Goal: Check status: Check status

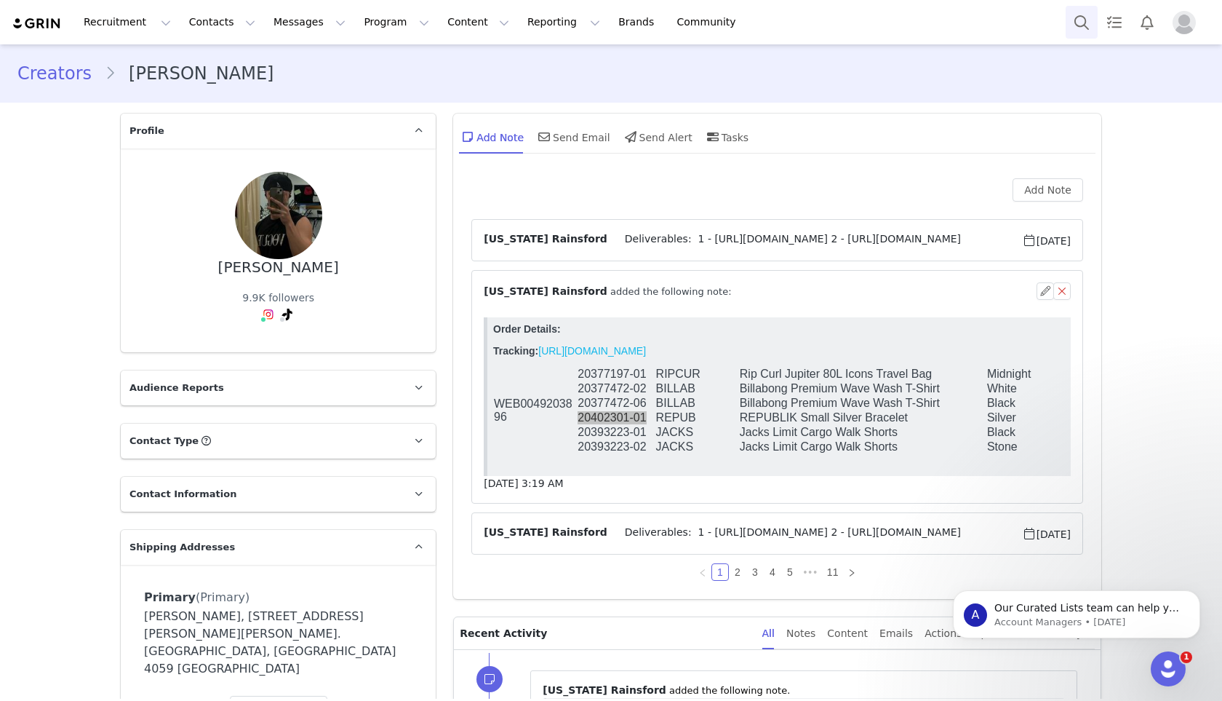
click at [1076, 21] on button "Search" at bounding box center [1082, 22] width 32 height 33
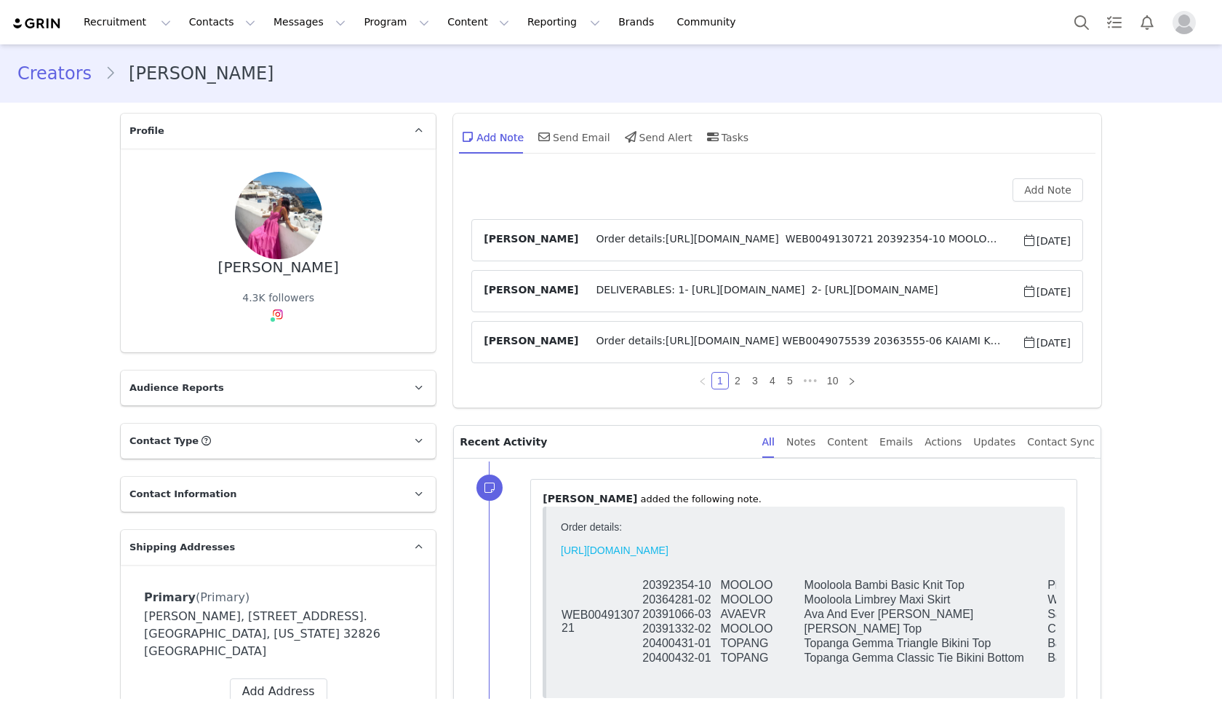
click at [645, 239] on span "Order details:[URL][DOMAIN_NAME] WEB0049130721 20392354-10 MOOLOO Mooloola Bamb…" at bounding box center [799, 239] width 443 height 17
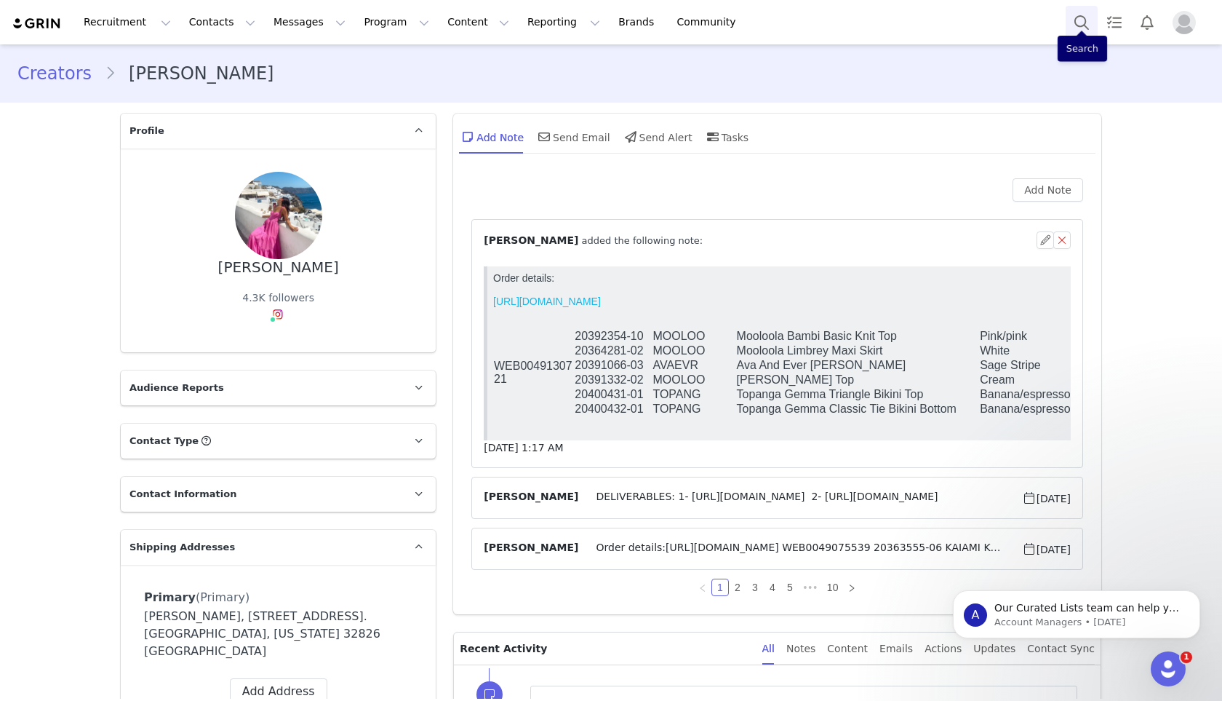
click at [1080, 21] on button "Search" at bounding box center [1082, 22] width 32 height 33
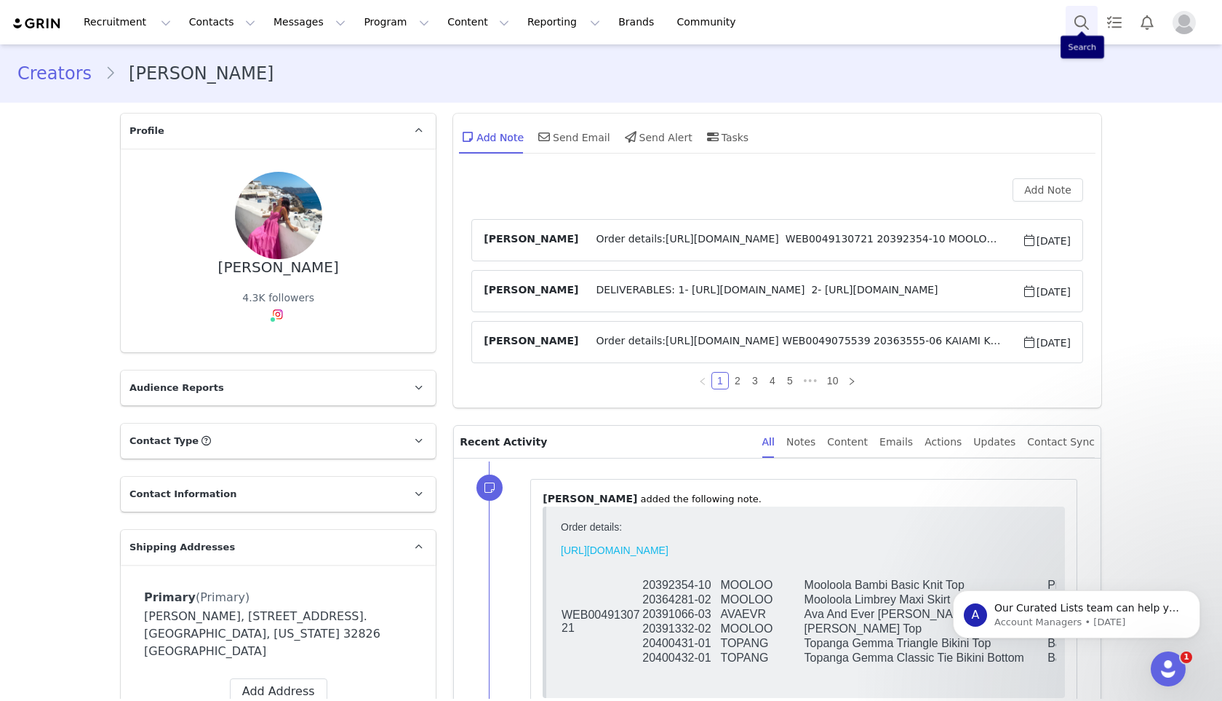
click at [1081, 24] on button "Search" at bounding box center [1082, 22] width 32 height 33
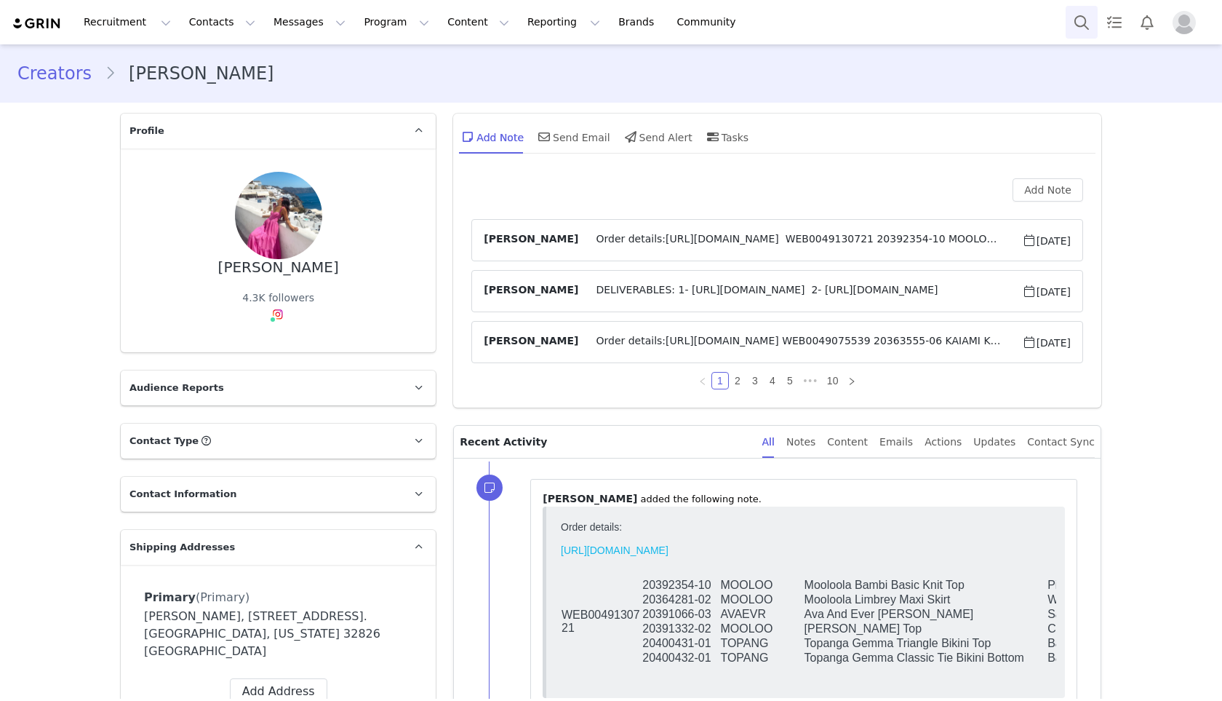
click at [1080, 30] on button "Search" at bounding box center [1082, 22] width 32 height 33
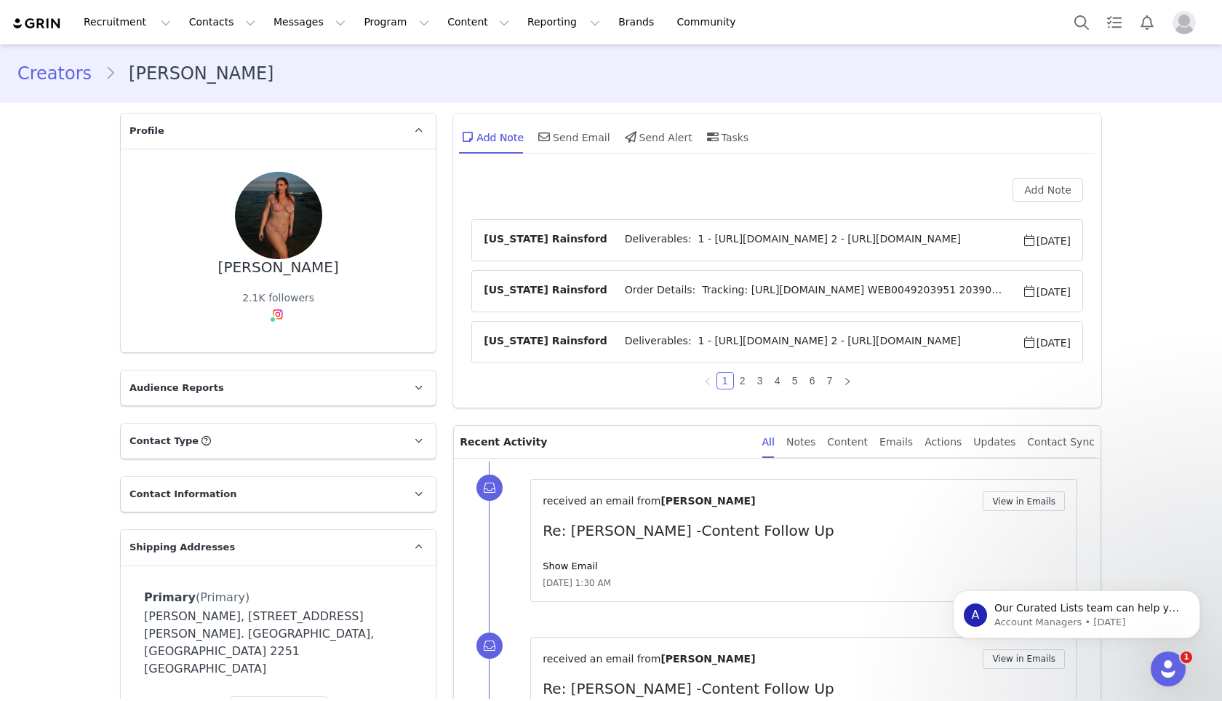
click at [711, 293] on span "Order Details: Tracking: https://app.shippit.com/tracking/PPZ1My1xzw2yd WEB0049…" at bounding box center [815, 290] width 415 height 17
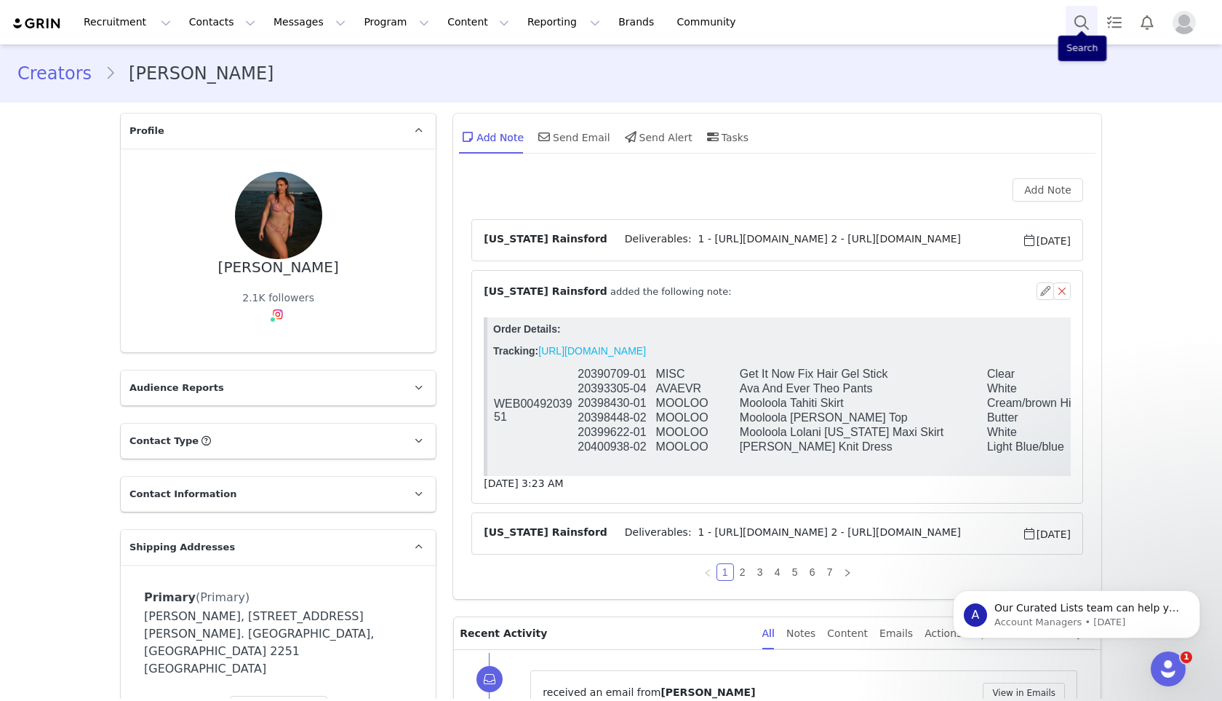
click at [1080, 25] on button "Search" at bounding box center [1082, 22] width 32 height 33
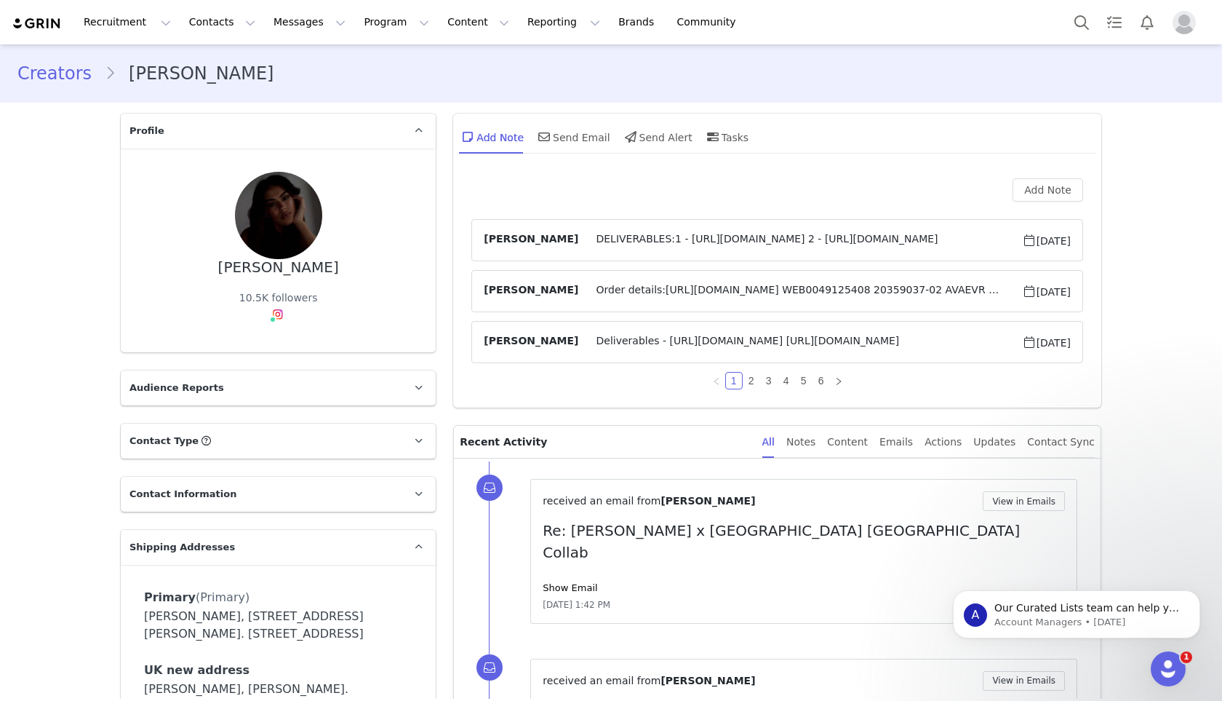
click at [621, 292] on span "Order details:https://app.shippit.com/tracking/PPFXoi6SpwdHp WEB0049125408 2035…" at bounding box center [799, 290] width 443 height 17
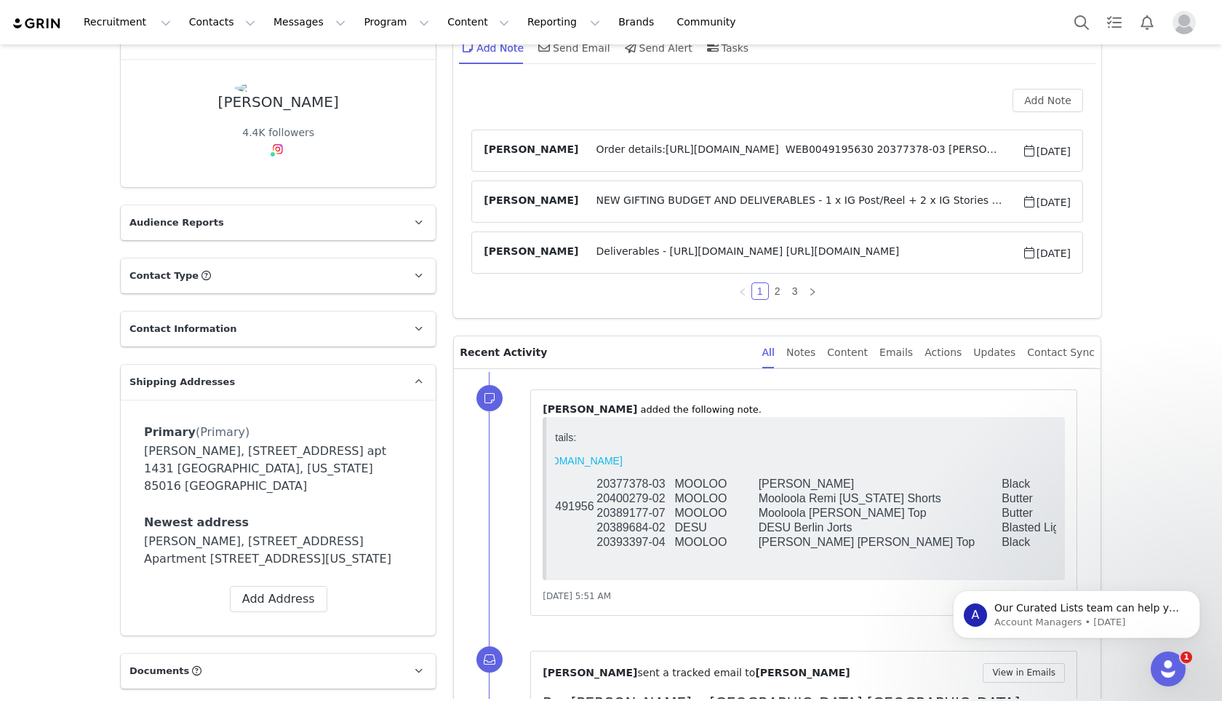
scroll to position [89, 0]
click at [1080, 13] on button "Search" at bounding box center [1082, 22] width 32 height 33
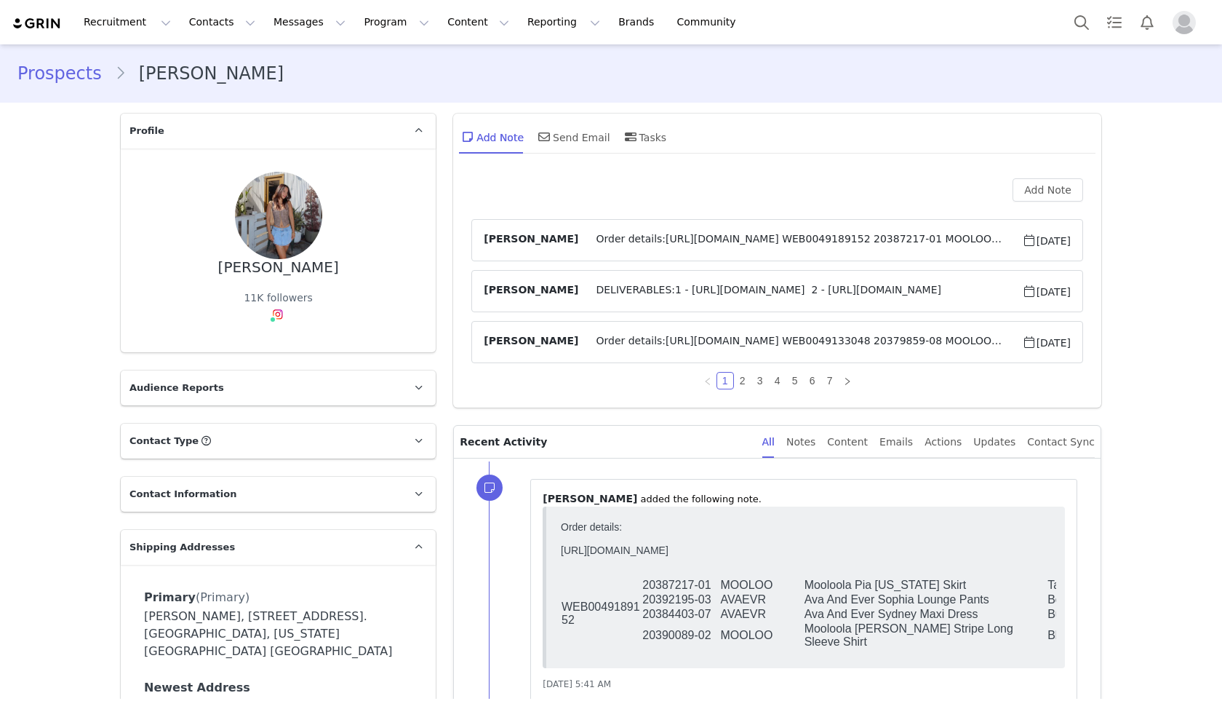
click at [584, 290] on span "DELIVERABLES:1 - https://www.instagram.com/p/DMVhTSuxZcB/?img_index=1 2 - https…" at bounding box center [799, 290] width 443 height 17
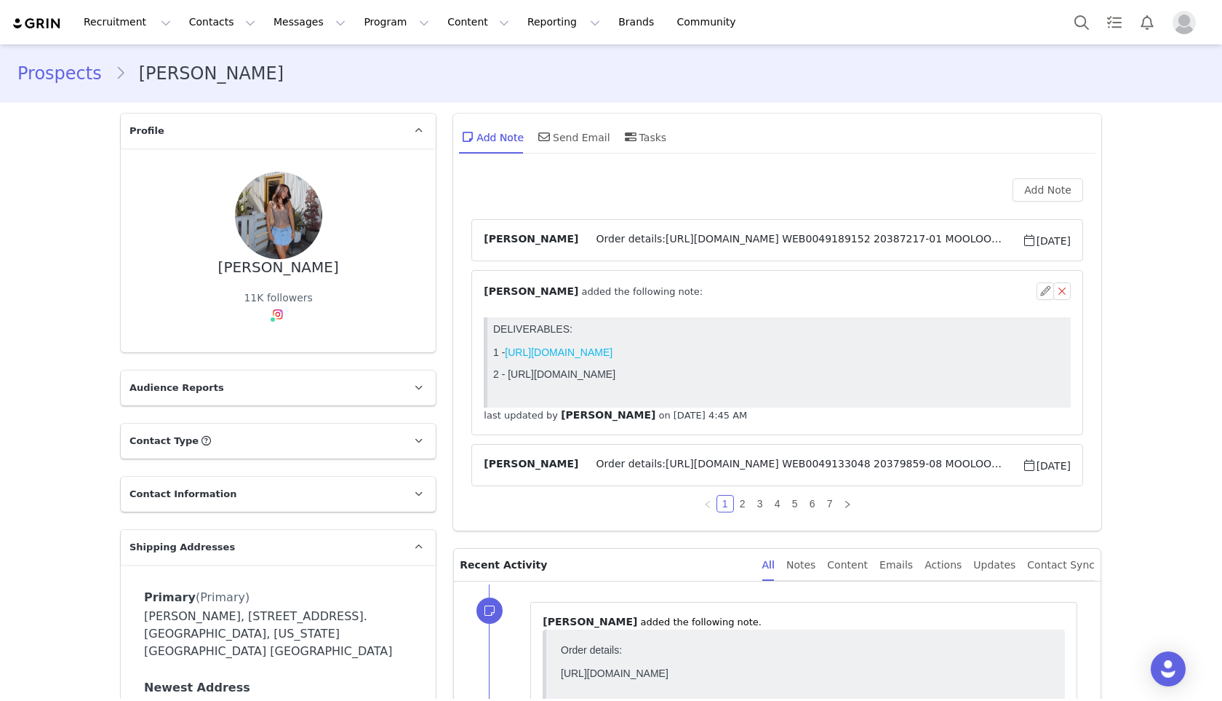
scroll to position [37, 0]
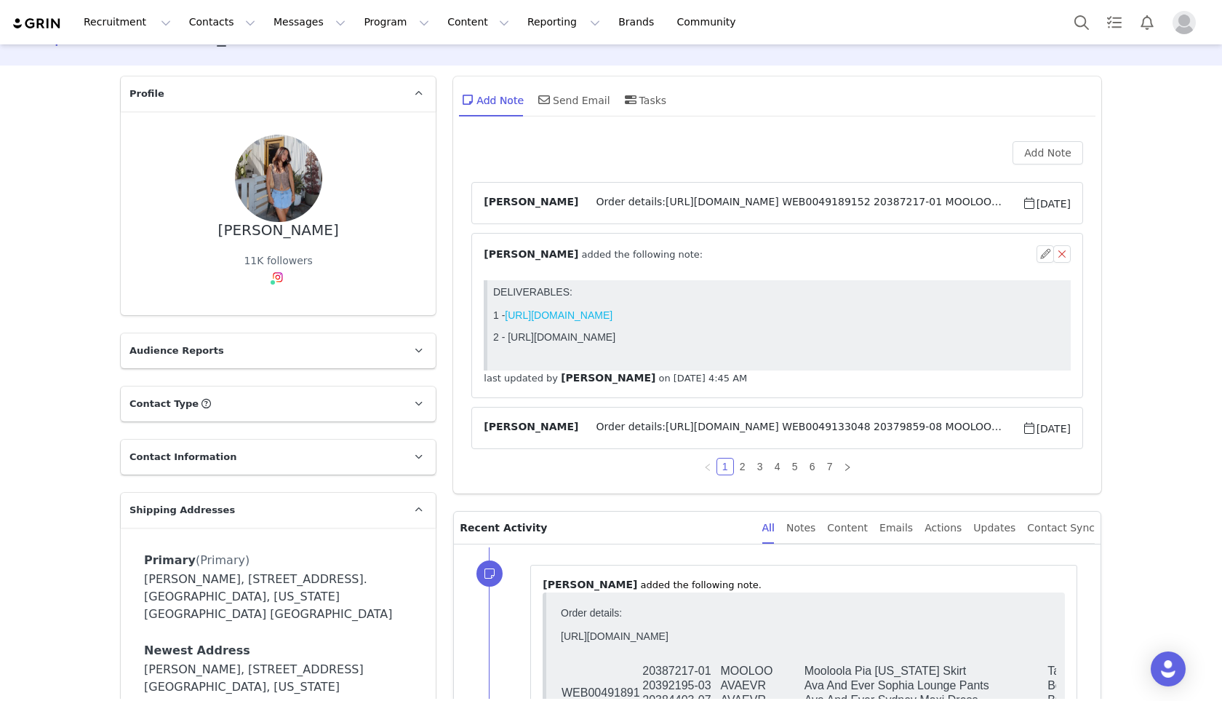
click at [677, 212] on article "Hannah Salmon Order details:https://app.shippit.com/tracking/PPvhuI0t6bVwv WEB0…" at bounding box center [778, 203] width 612 height 42
click at [680, 198] on span "Order details:https://app.shippit.com/tracking/PPvhuI0t6bVwv WEB0049189152 2038…" at bounding box center [799, 202] width 443 height 17
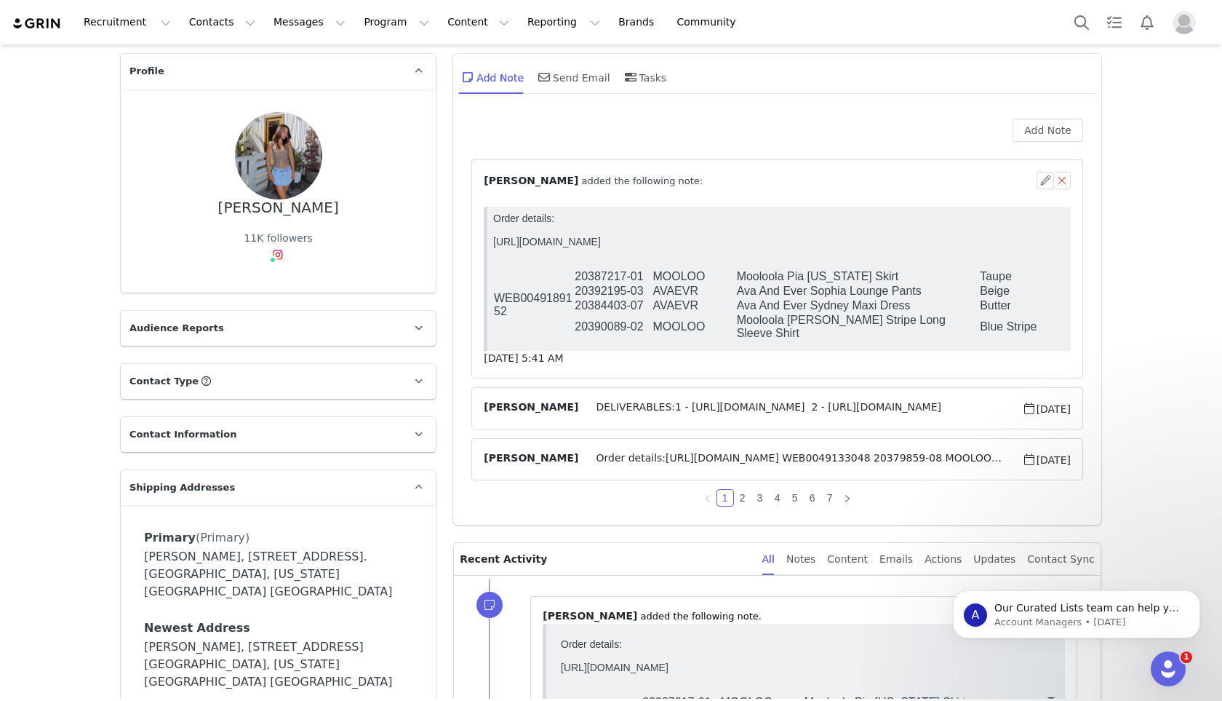
scroll to position [66, 0]
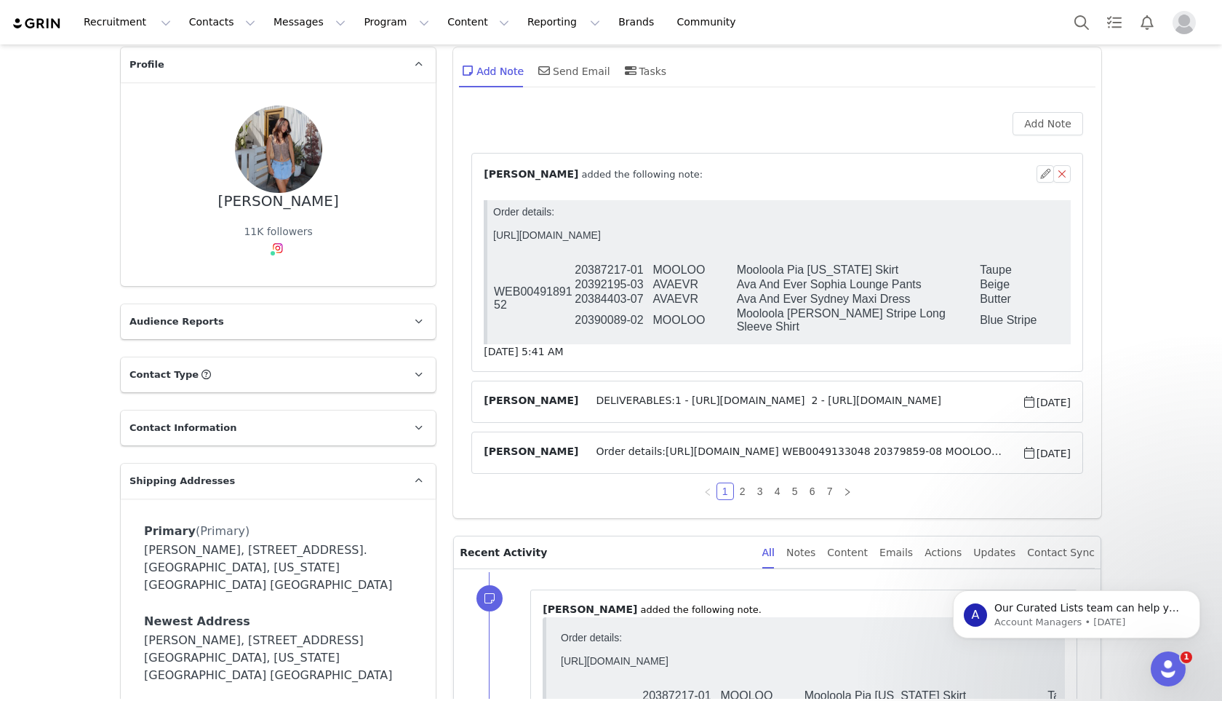
click at [657, 437] on article "Hannah Salmon Order details:https://app.shippit.com/tracking/PPZyD2VyCZRBS WEB0…" at bounding box center [778, 452] width 612 height 42
click at [656, 447] on span "Order details:https://app.shippit.com/tracking/PPZyD2VyCZRBS WEB0049133048 2037…" at bounding box center [799, 452] width 443 height 17
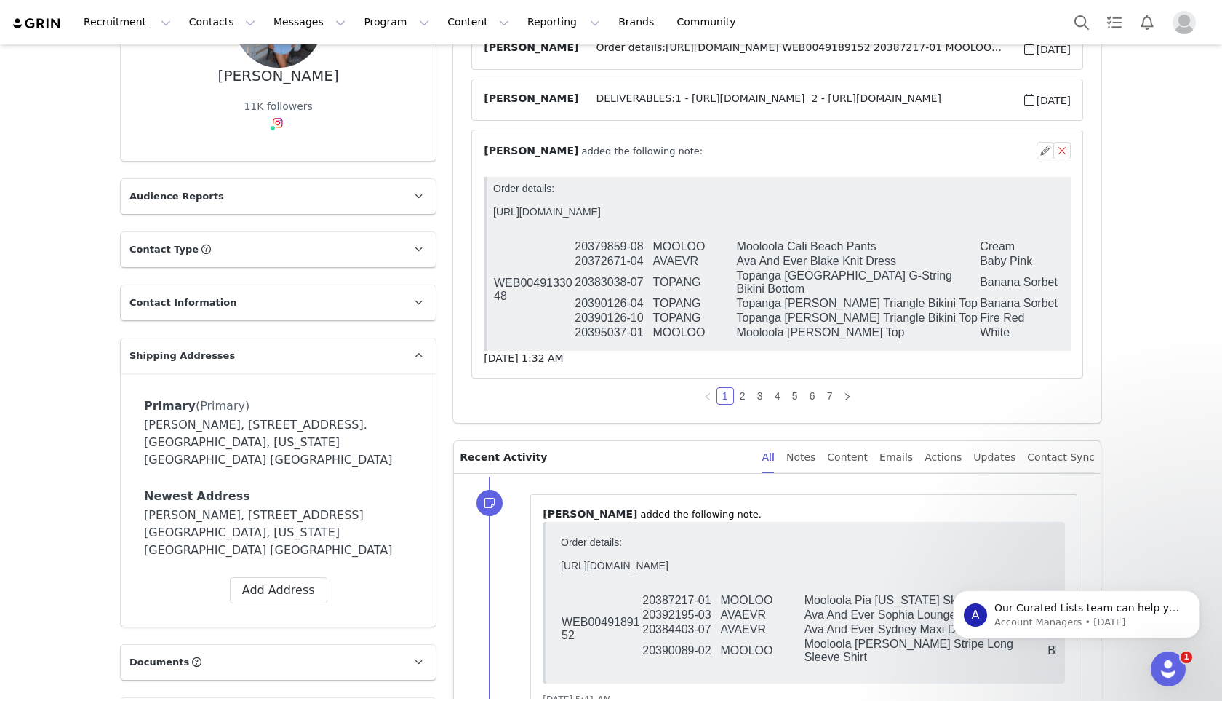
scroll to position [193, 0]
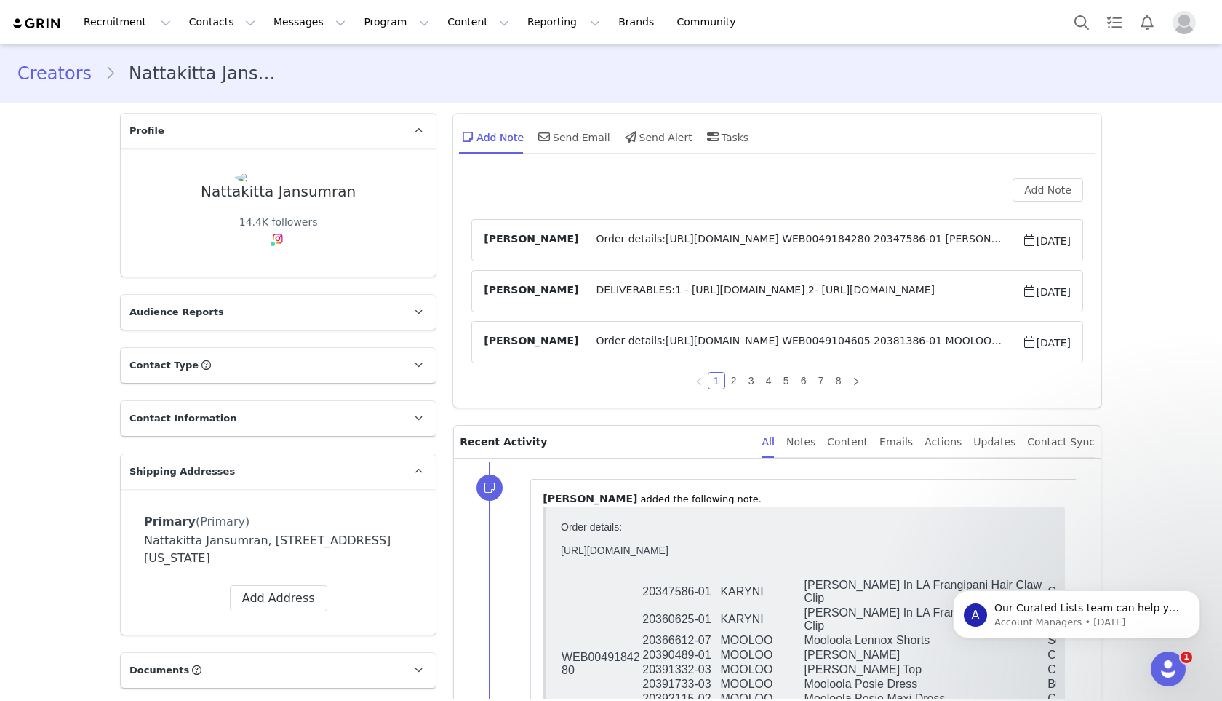
click at [609, 237] on span "Order details:https://app.shippit.com/tracking/PPicYZx4ZdNhN WEB0049184280 2034…" at bounding box center [799, 239] width 443 height 17
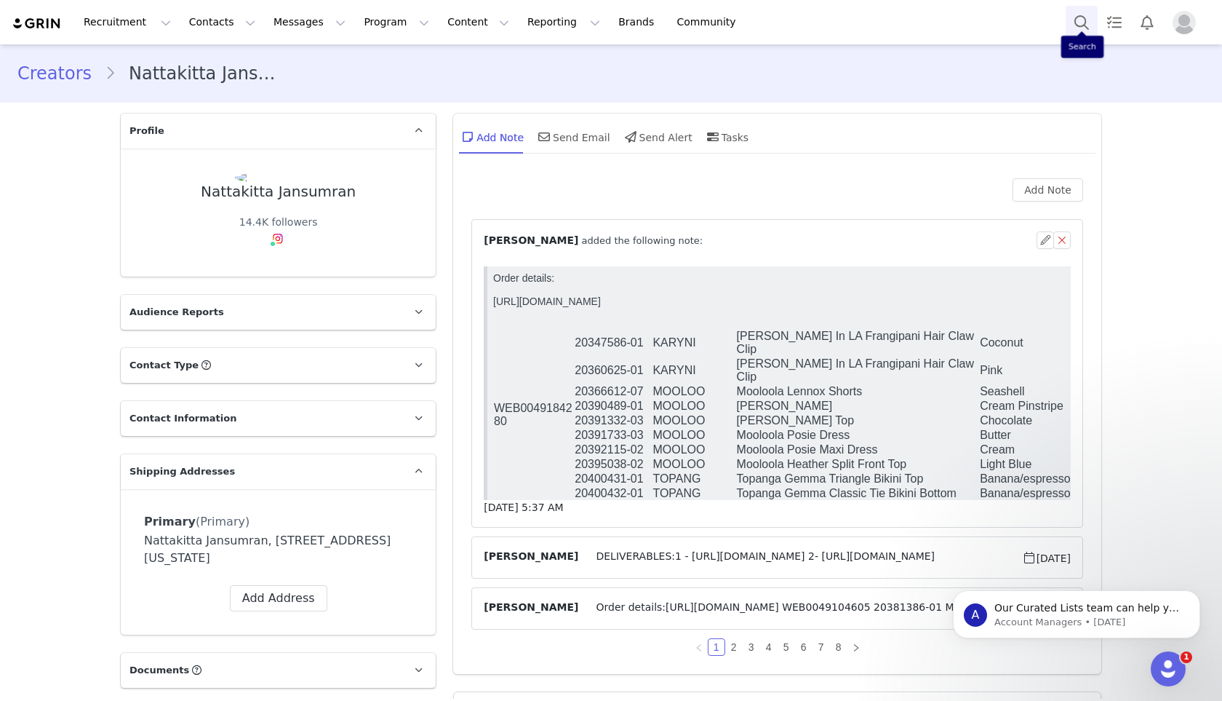
click at [1083, 17] on button "Search" at bounding box center [1082, 22] width 32 height 33
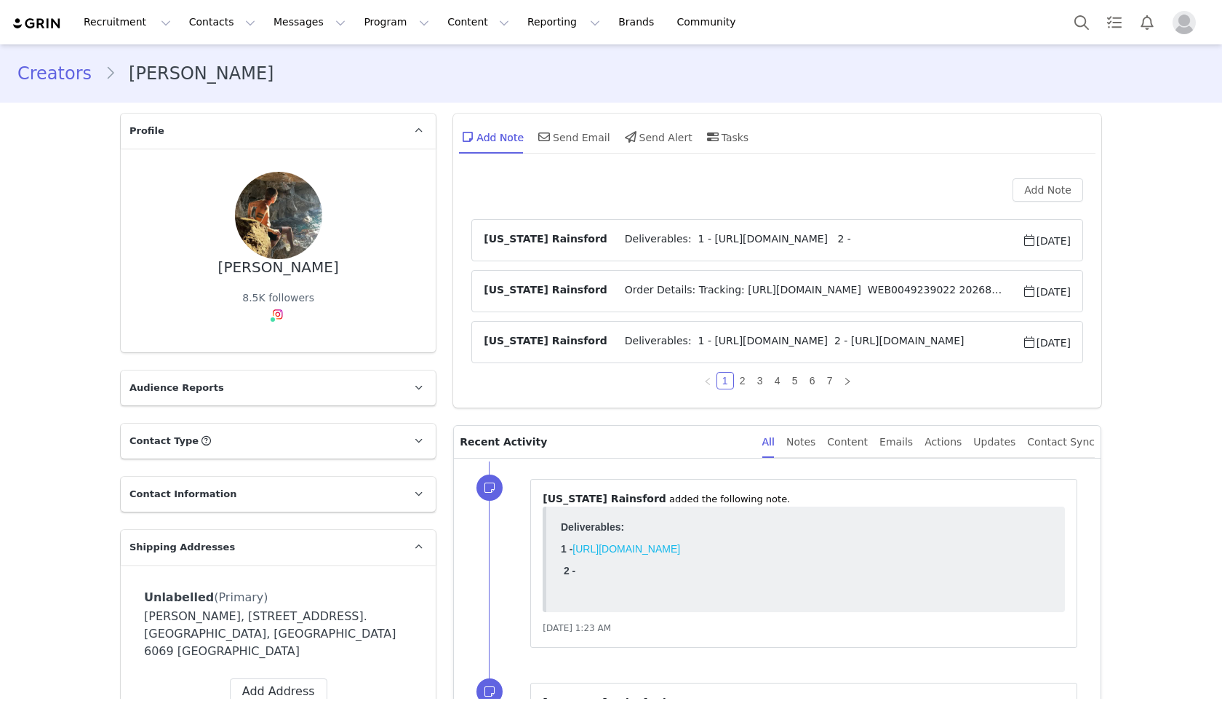
click at [618, 285] on span "Order Details: Tracking: [URL][DOMAIN_NAME] WEB0049239022 20268124-03 NIKE Nike…" at bounding box center [815, 290] width 415 height 17
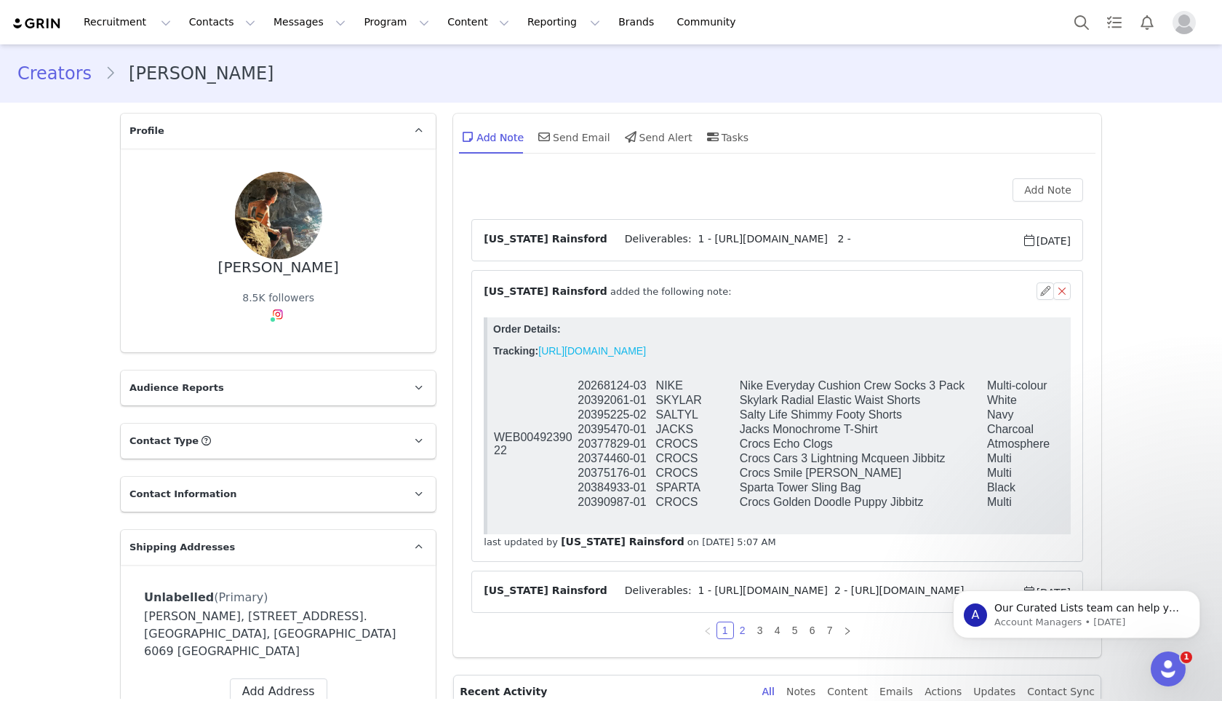
click at [744, 629] on link "2" at bounding box center [743, 630] width 16 height 16
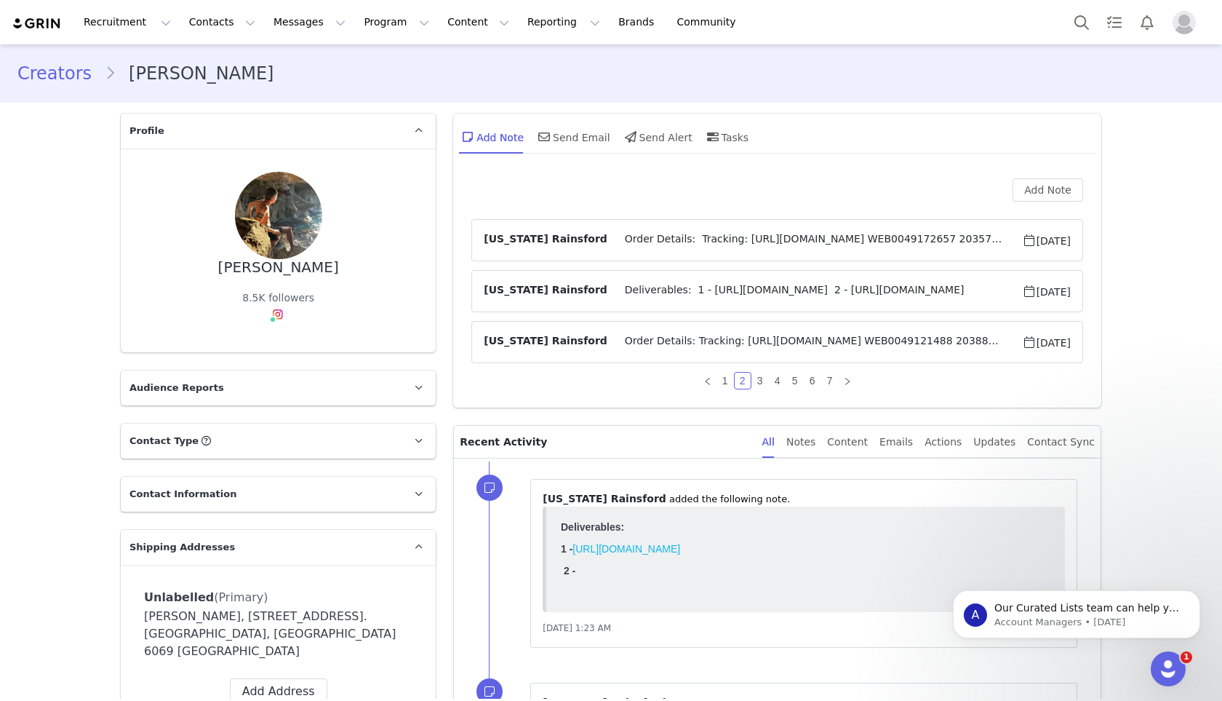
click at [651, 236] on span "Order Details: Tracking: [URL][DOMAIN_NAME] WEB0049172657 20357593-01 CROCS Cro…" at bounding box center [815, 239] width 415 height 17
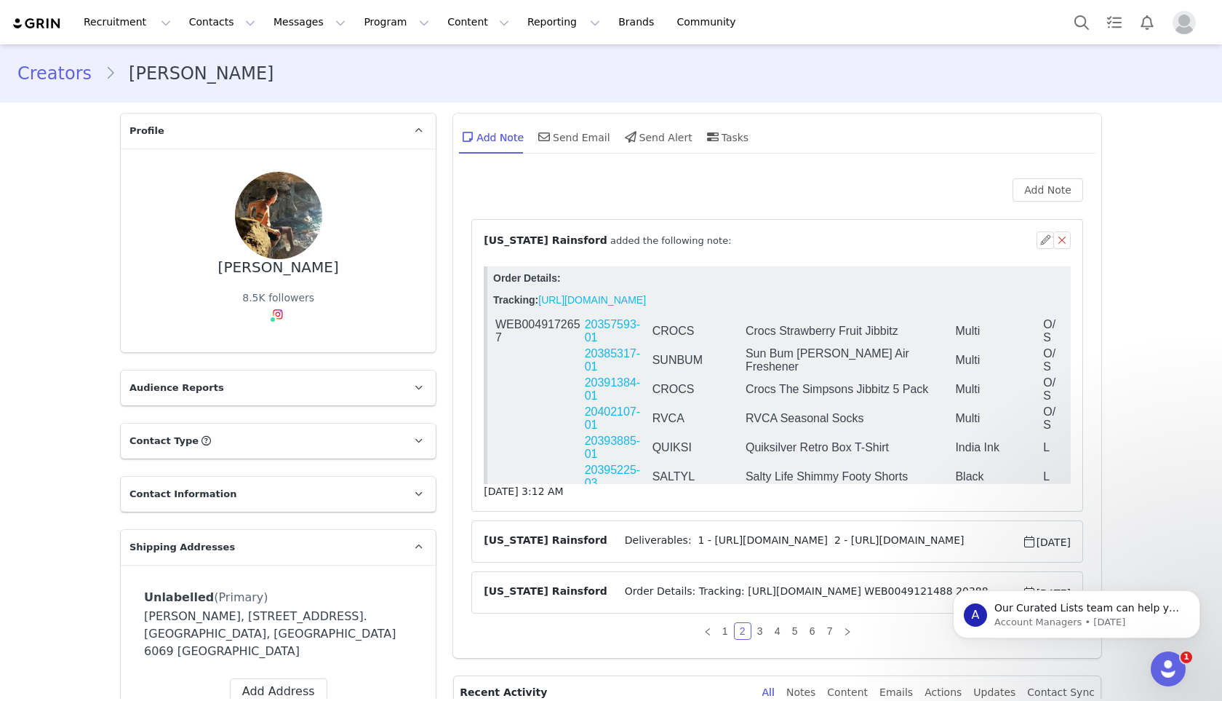
click at [649, 594] on span "Order Details: Tracking: [URL][DOMAIN_NAME] WEB0049121488 20388902-02 JACKS Jac…" at bounding box center [815, 592] width 415 height 17
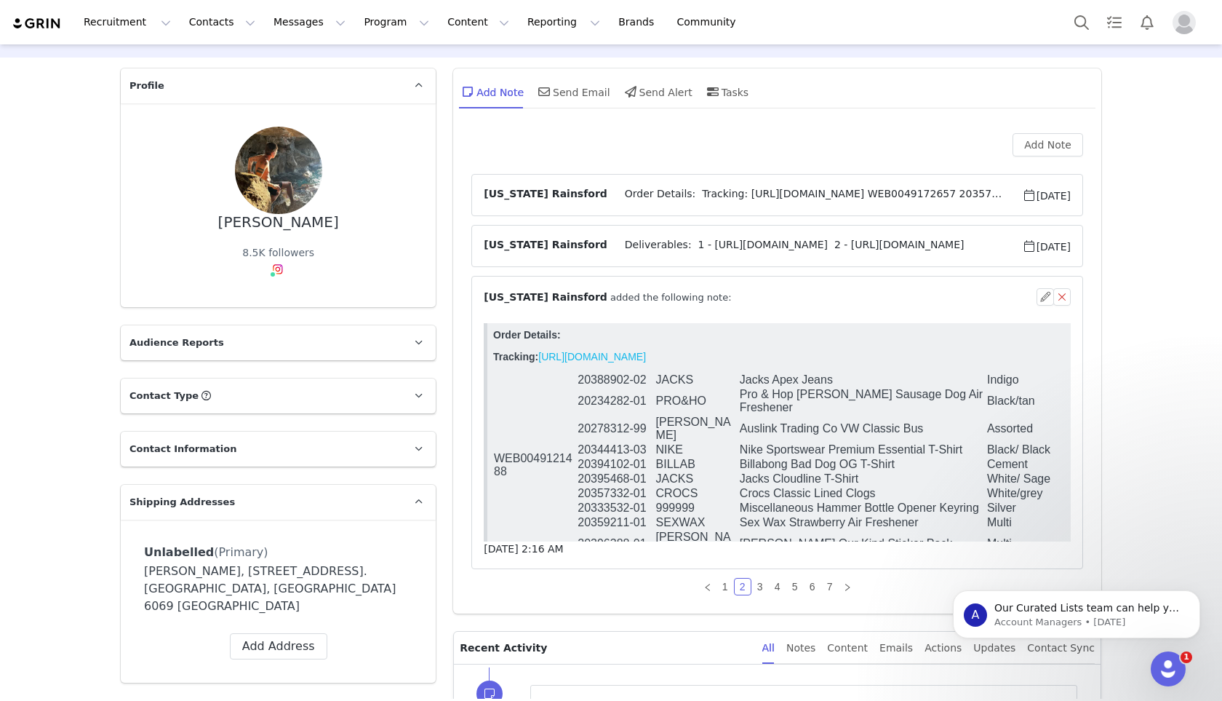
scroll to position [48, 0]
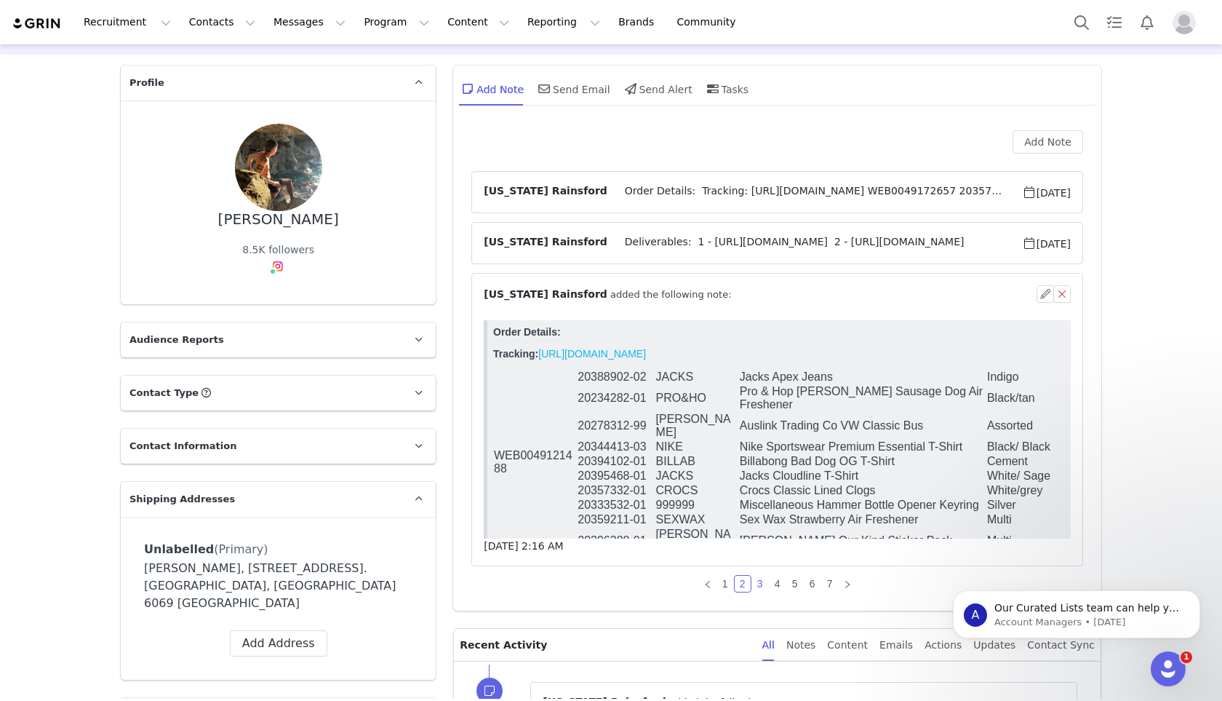
click at [759, 586] on link "3" at bounding box center [760, 584] width 16 height 16
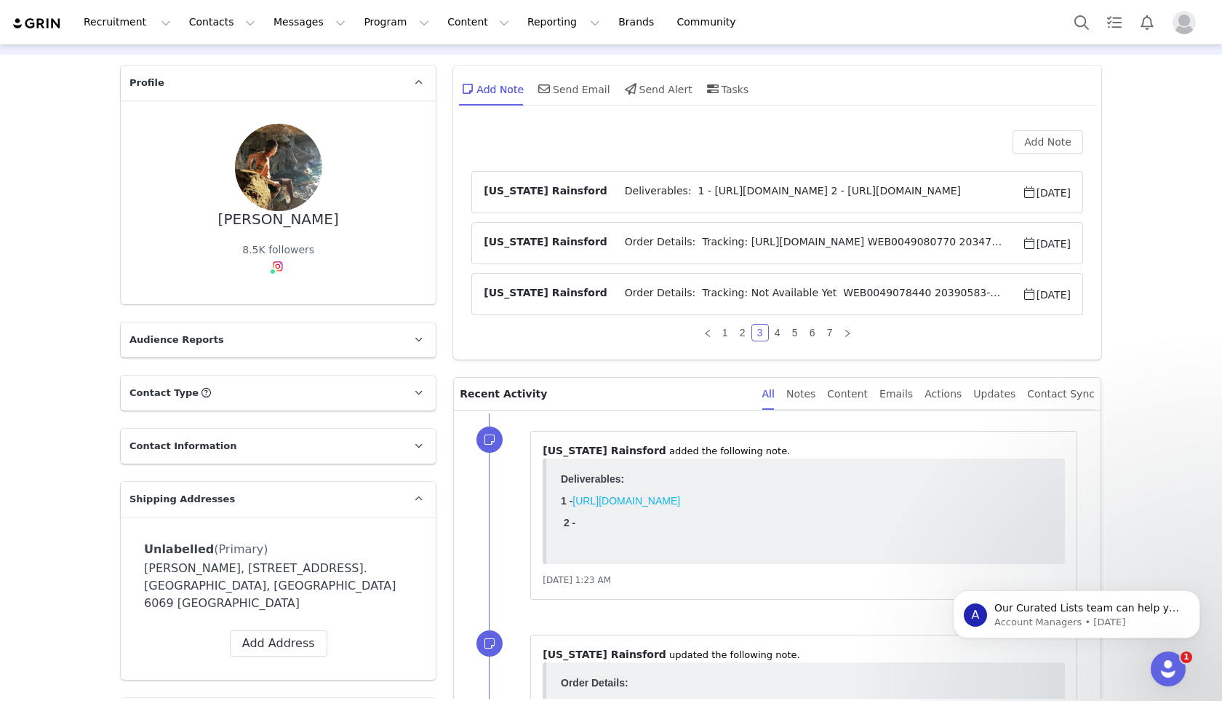
click at [692, 233] on article "[US_STATE] Rainsford Order Details: Tracking: [URL][DOMAIN_NAME] WEB0049080770 …" at bounding box center [778, 243] width 612 height 42
click at [692, 239] on span "Order Details: Tracking: [URL][DOMAIN_NAME] WEB0049080770 20347060-01 AVAEVR Av…" at bounding box center [815, 242] width 415 height 17
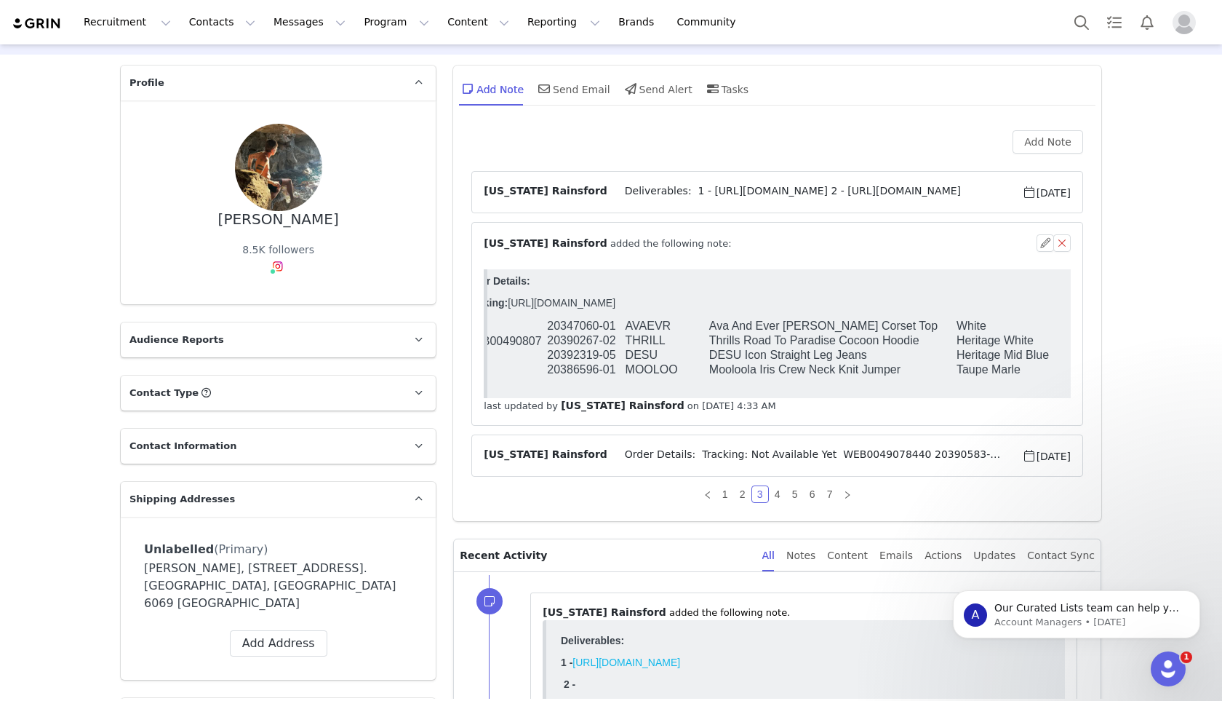
scroll to position [0, 0]
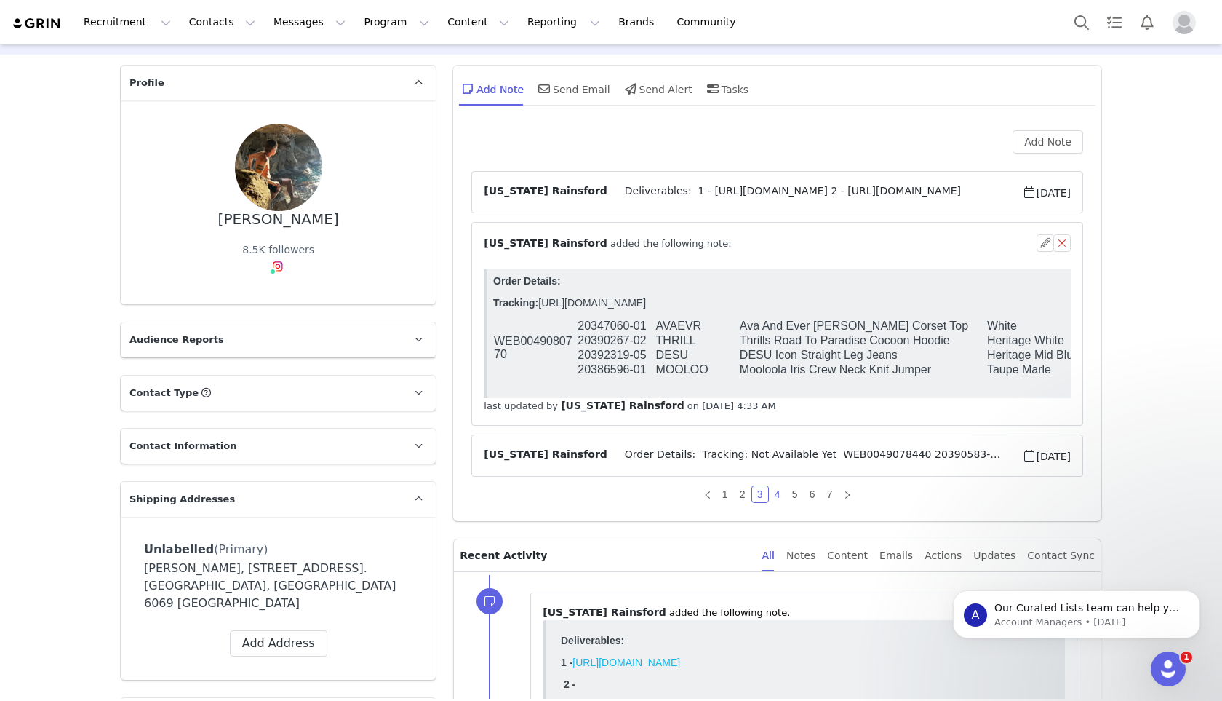
click at [773, 490] on link "4" at bounding box center [778, 494] width 16 height 16
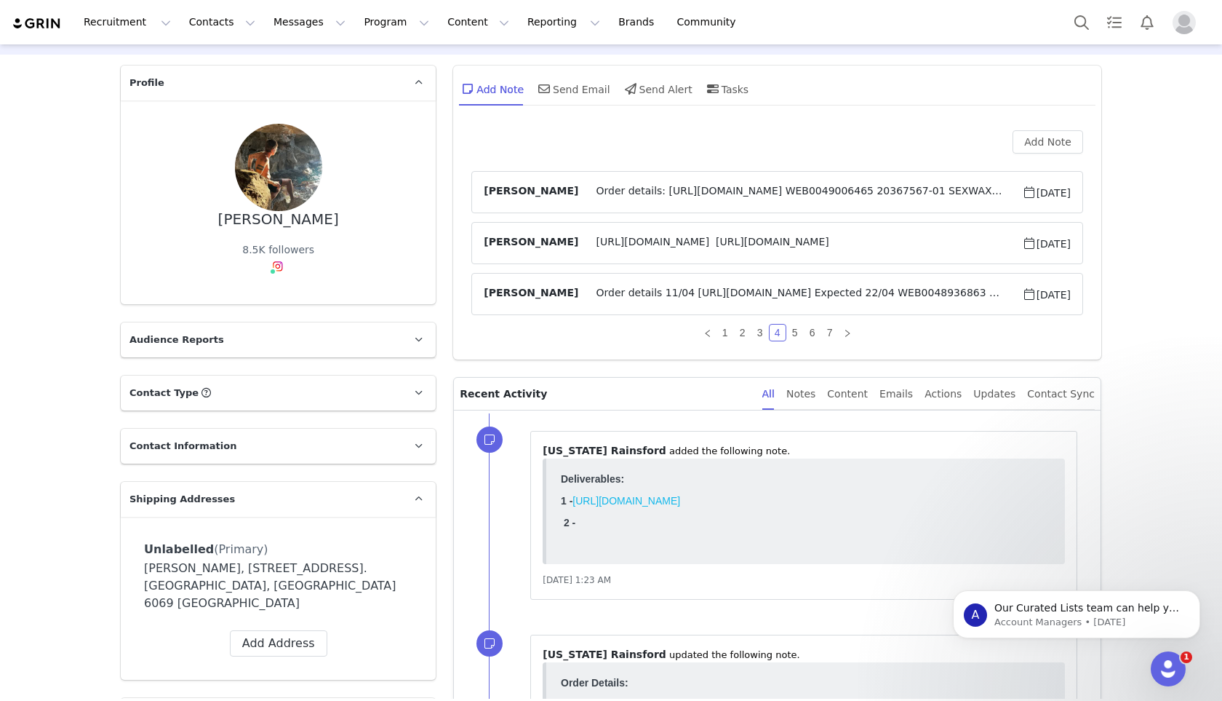
click at [723, 181] on article "[PERSON_NAME] Order details: [URL][DOMAIN_NAME] WEB0049006465 20367567-01 SEXWA…" at bounding box center [778, 192] width 612 height 42
click at [719, 192] on span "Order details: [URL][DOMAIN_NAME] WEB0049006465 20367567-01 SEXWAX Sex Wax Pine…" at bounding box center [799, 191] width 443 height 17
